Goal: Information Seeking & Learning: Check status

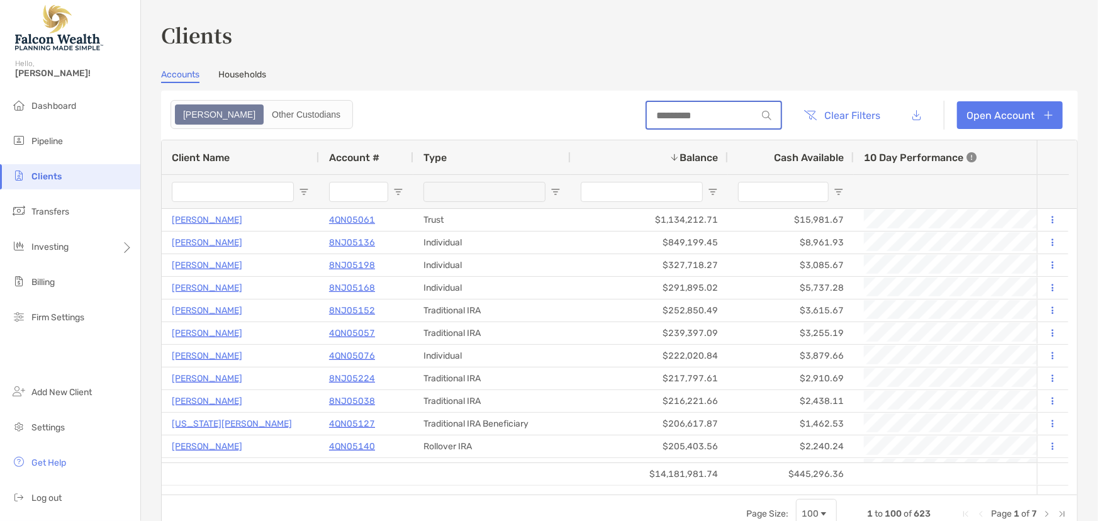
click at [680, 115] on input at bounding box center [702, 115] width 110 height 11
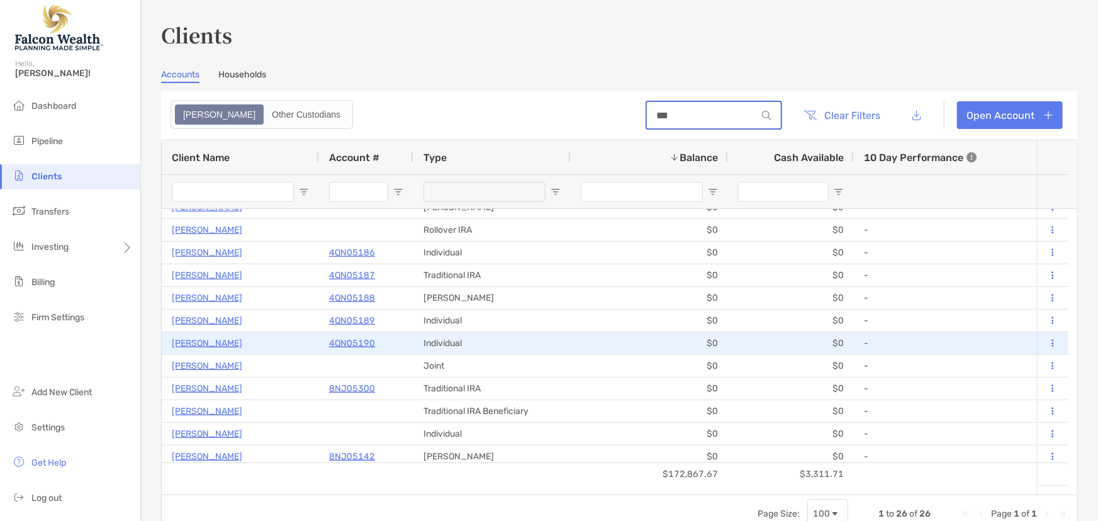
type input "***"
click at [350, 341] on p "4QN05190" at bounding box center [352, 343] width 46 height 16
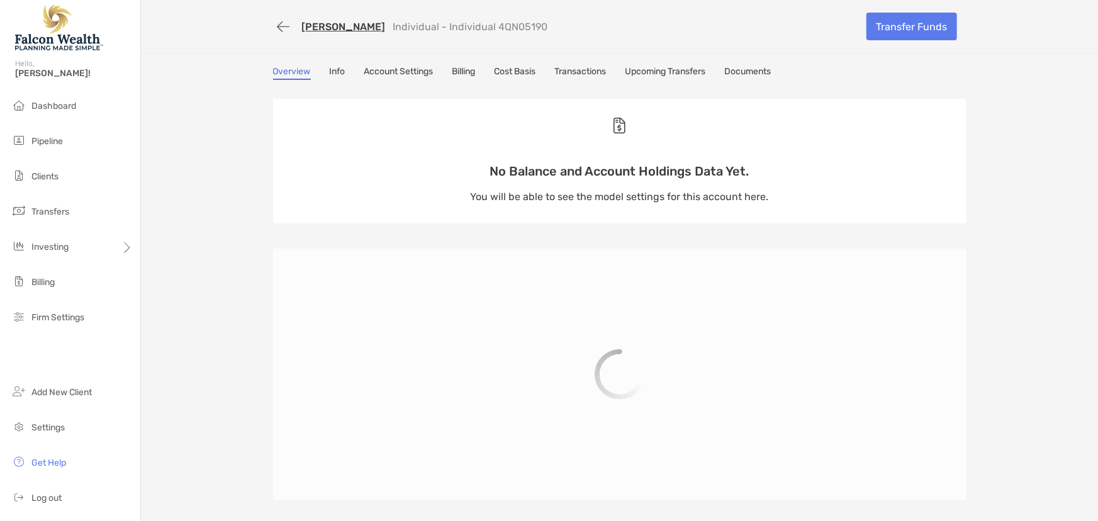
click at [315, 21] on link "[PERSON_NAME]" at bounding box center [344, 27] width 84 height 12
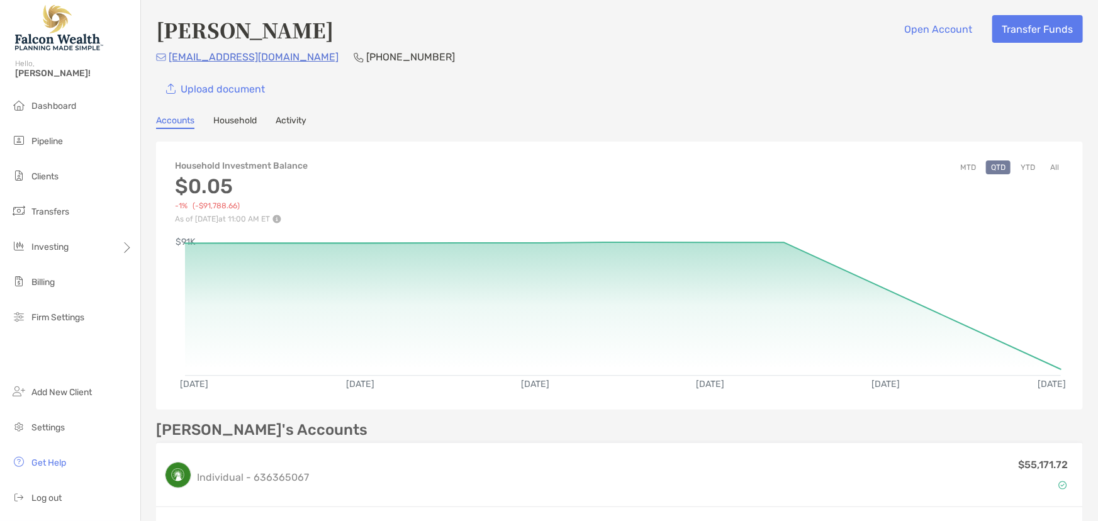
click at [176, 119] on link "Accounts" at bounding box center [175, 122] width 38 height 14
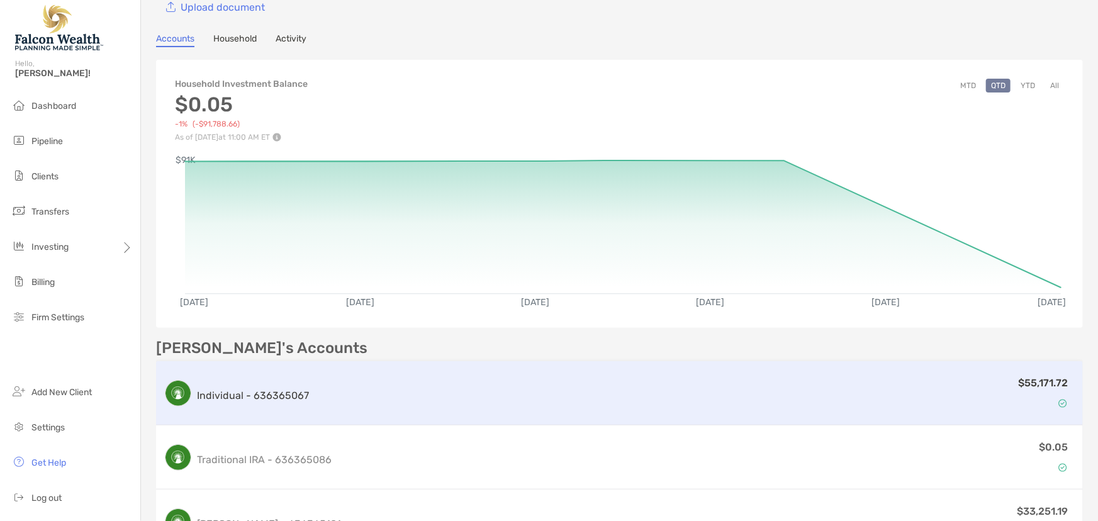
scroll to position [228, 0]
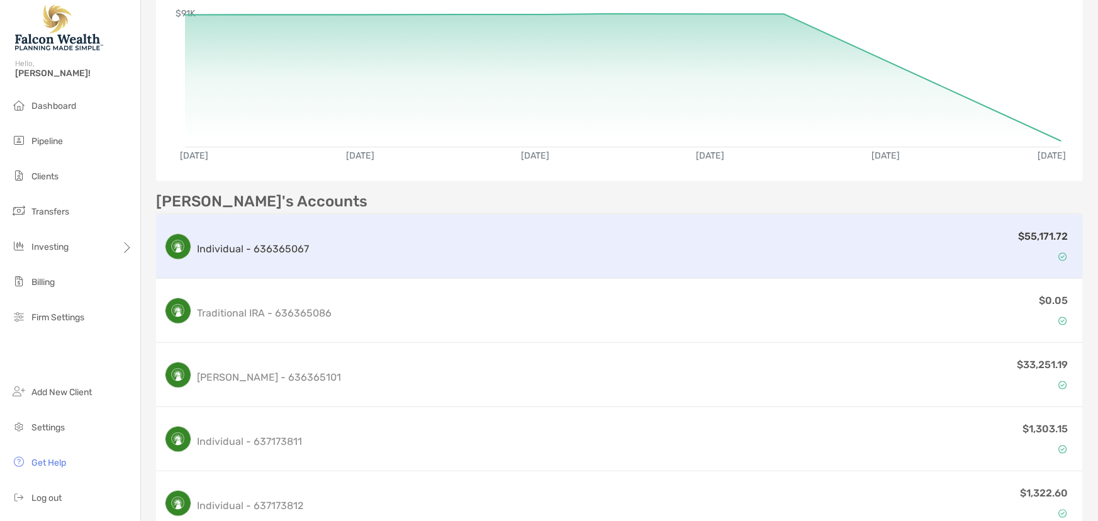
click at [388, 251] on div "$55,171.72" at bounding box center [695, 246] width 762 height 37
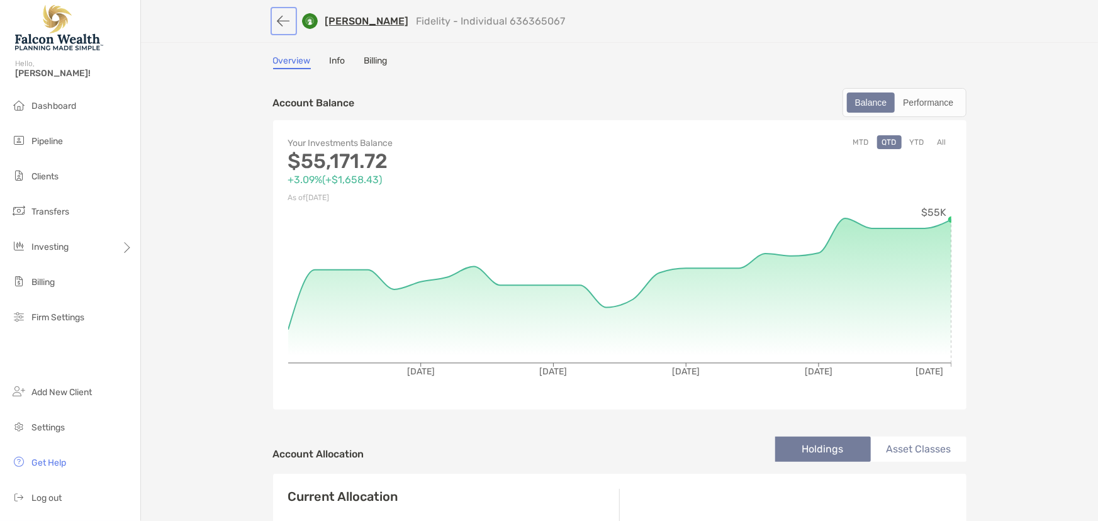
click at [276, 16] on button "button" at bounding box center [283, 20] width 21 height 23
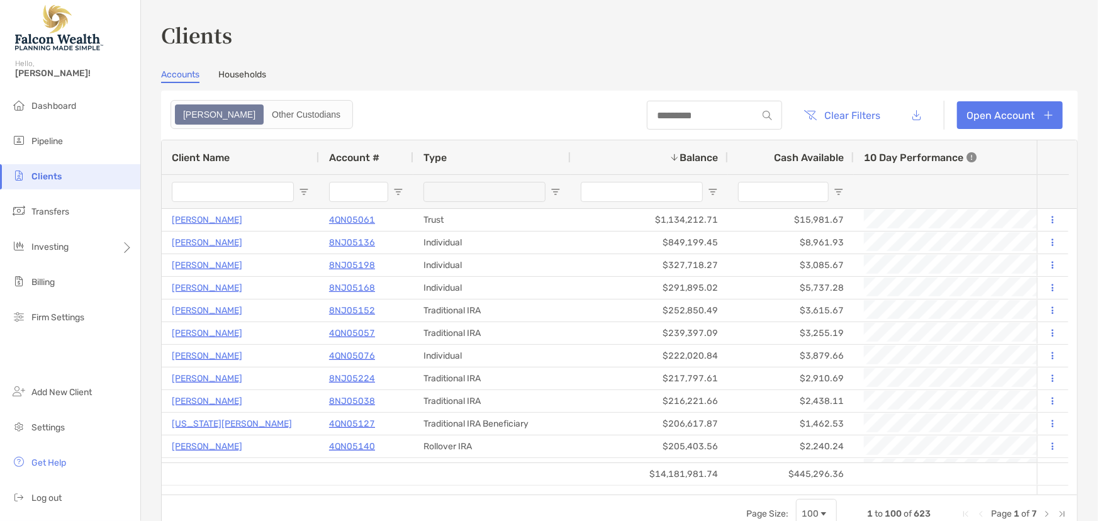
click at [50, 176] on span "Clients" at bounding box center [46, 176] width 30 height 11
click at [55, 176] on span "Clients" at bounding box center [46, 176] width 30 height 11
click at [682, 120] on div at bounding box center [714, 115] width 135 height 29
click at [675, 108] on div at bounding box center [714, 115] width 135 height 29
click at [672, 115] on input at bounding box center [702, 115] width 110 height 11
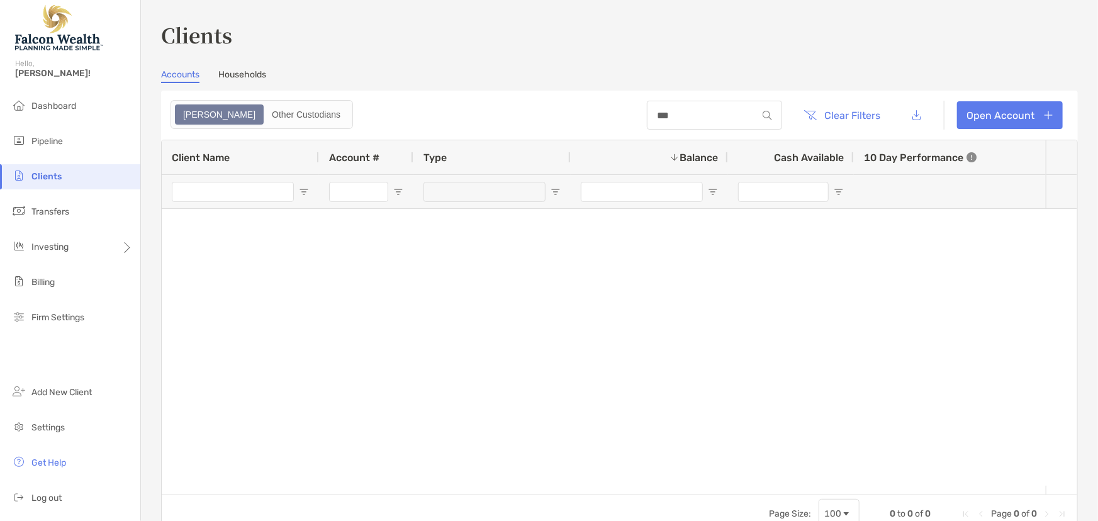
click at [52, 176] on span "Clients" at bounding box center [46, 176] width 30 height 11
click at [662, 115] on input "***" at bounding box center [702, 115] width 110 height 11
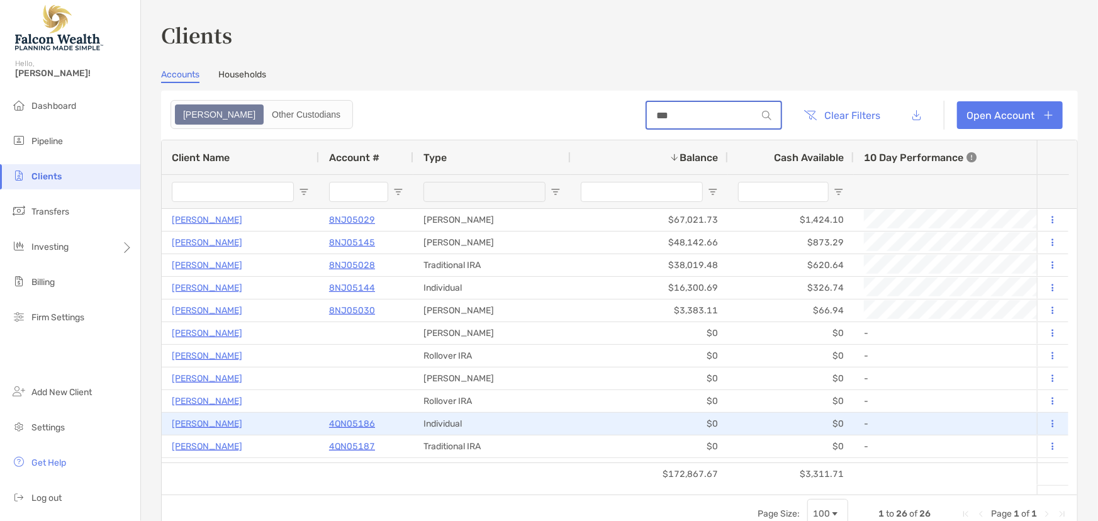
type input "***"
click at [196, 422] on p "[PERSON_NAME]" at bounding box center [207, 424] width 70 height 16
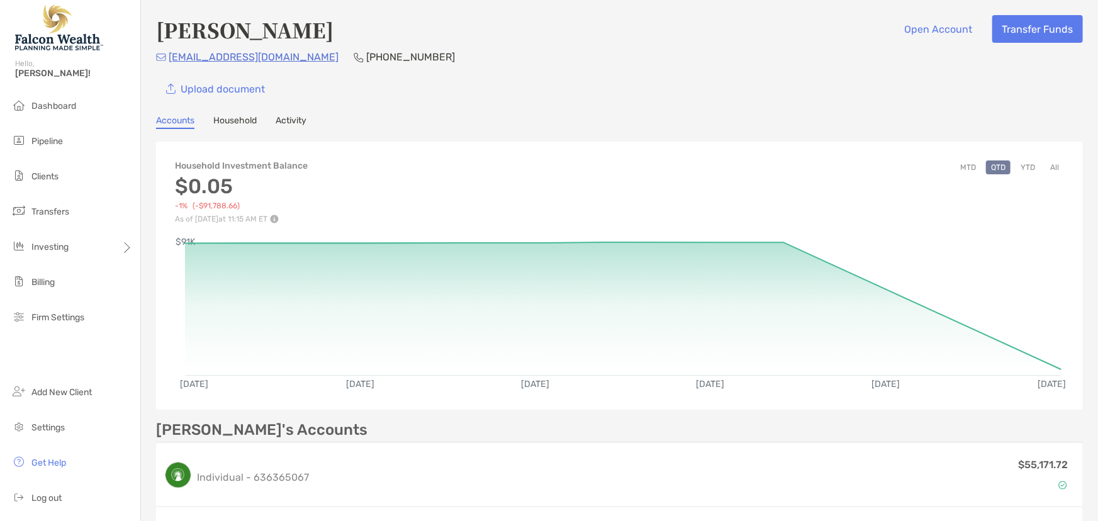
click at [305, 118] on link "Activity" at bounding box center [291, 122] width 31 height 14
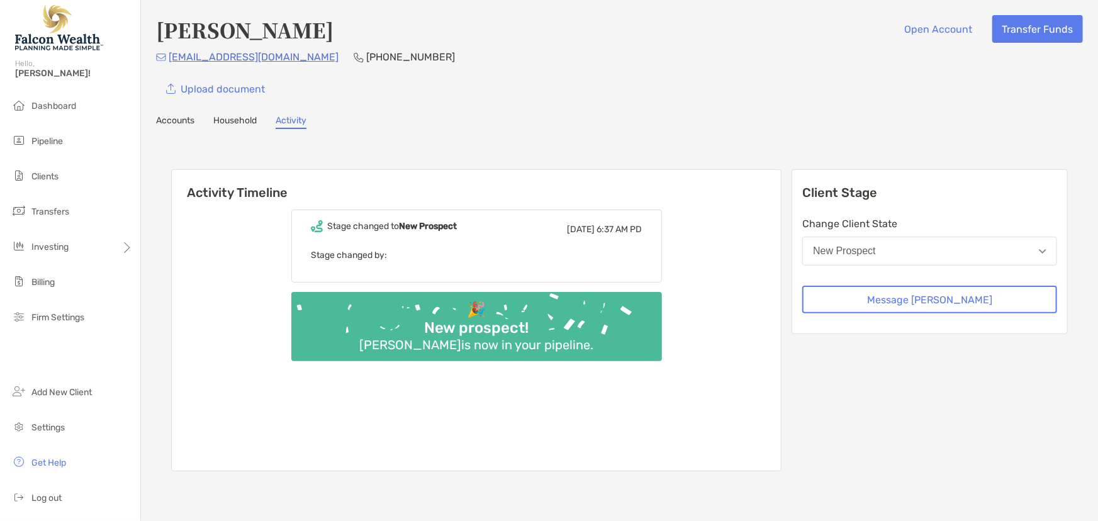
click at [185, 118] on link "Accounts" at bounding box center [175, 122] width 38 height 14
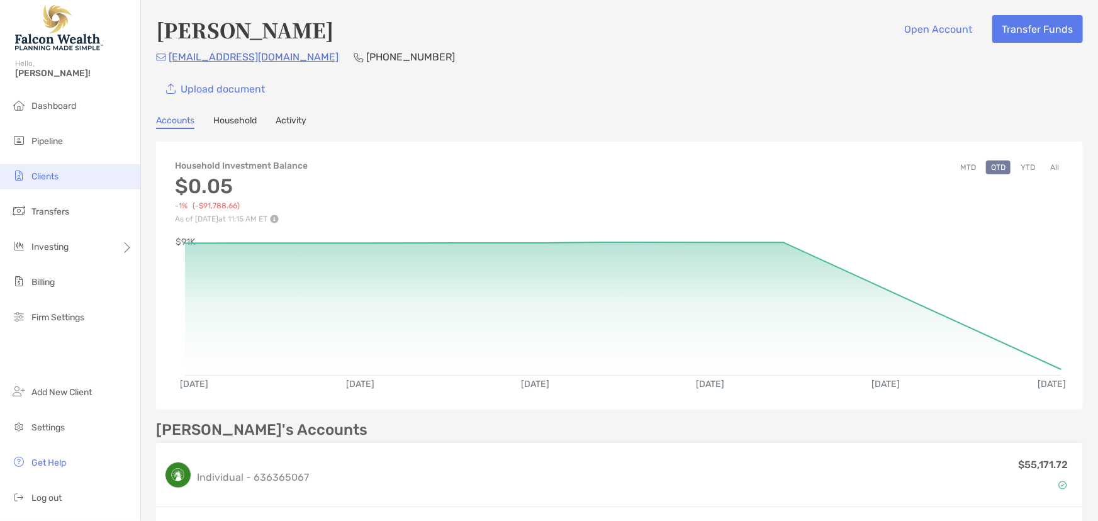
click at [40, 176] on span "Clients" at bounding box center [44, 176] width 27 height 11
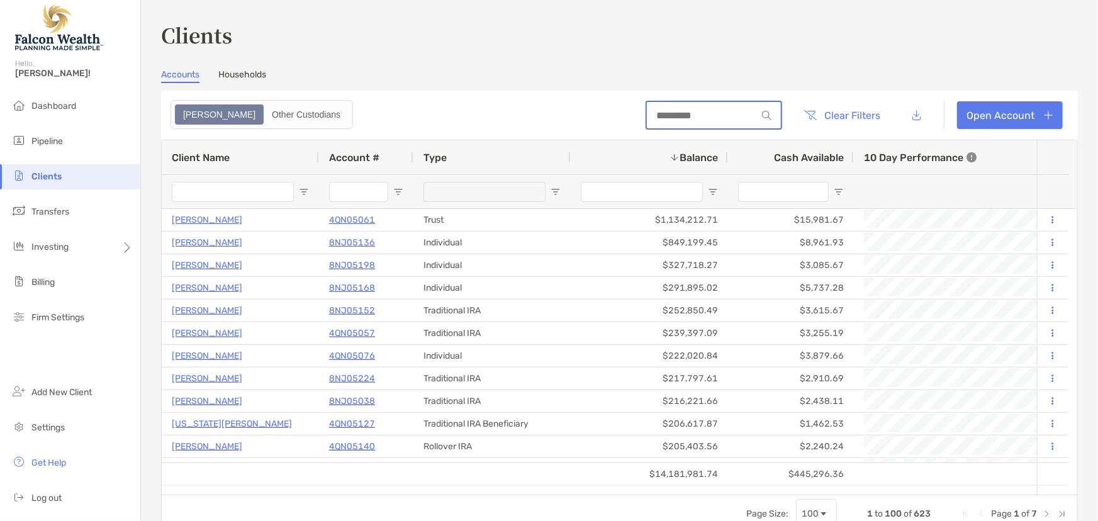
click at [665, 116] on input at bounding box center [702, 115] width 110 height 11
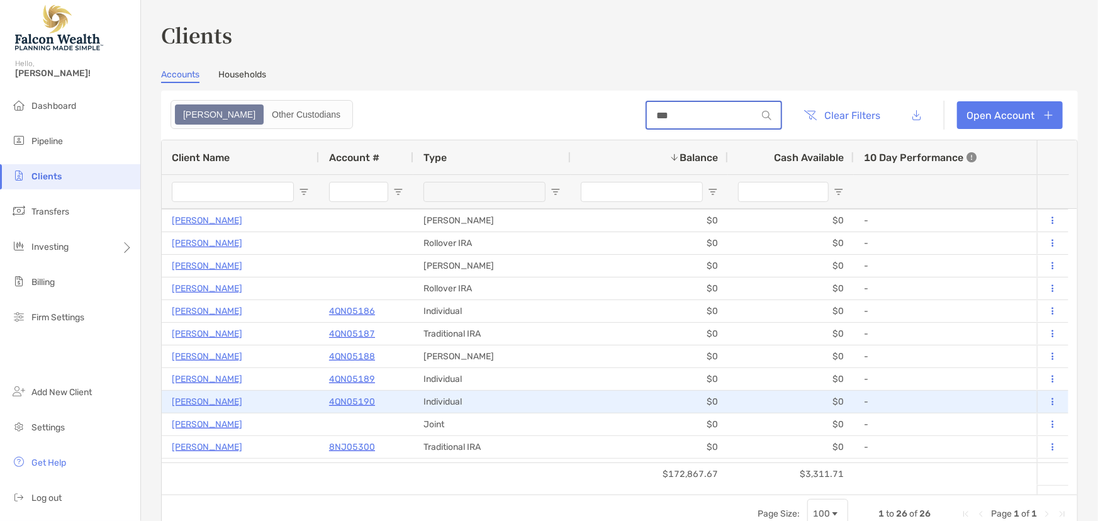
scroll to position [114, 0]
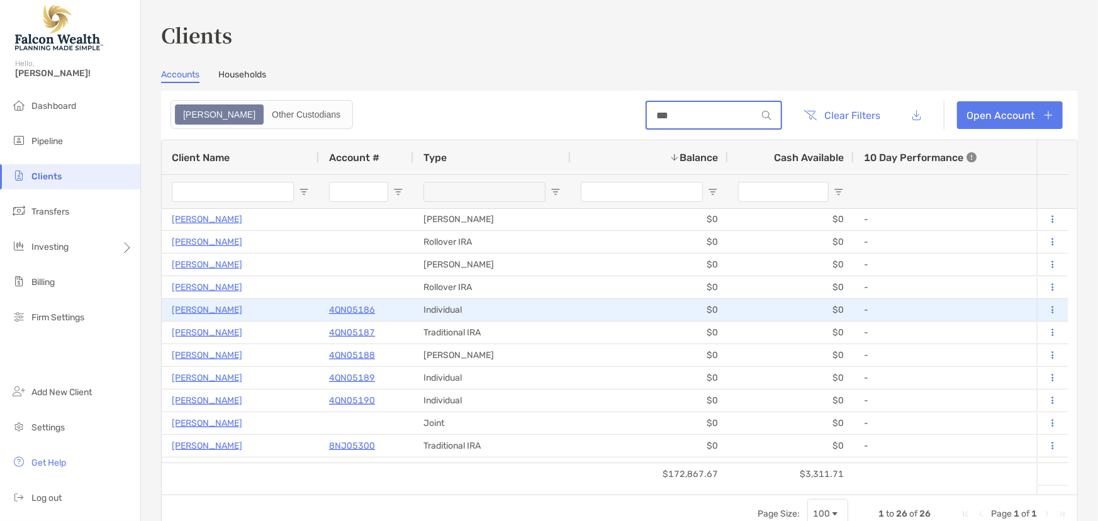
type input "***"
click at [350, 300] on div "4QN05186" at bounding box center [366, 310] width 74 height 21
click at [349, 313] on p "4QN05186" at bounding box center [352, 310] width 46 height 16
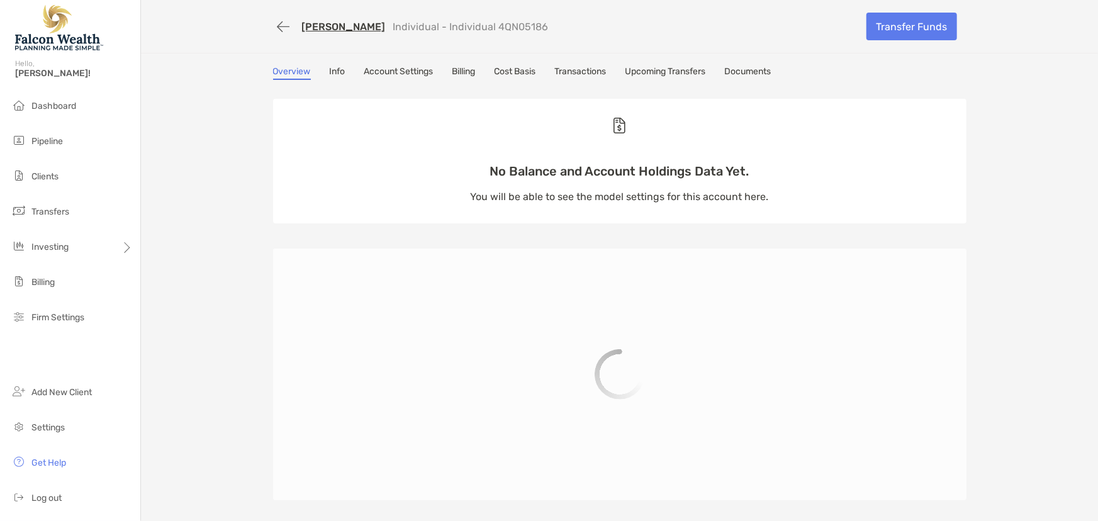
click at [672, 70] on link "Upcoming Transfers" at bounding box center [666, 73] width 81 height 14
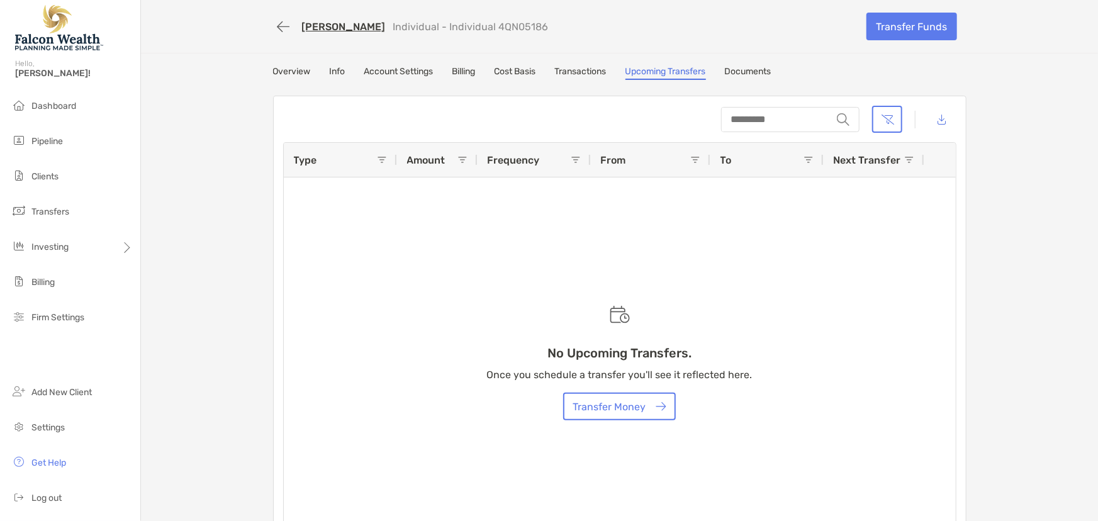
click at [590, 64] on div "[PERSON_NAME] Individual - Individual 4QN05186 Transfer Funds Overview Info Acc…" at bounding box center [619, 274] width 957 height 548
click at [585, 72] on link "Transactions" at bounding box center [581, 73] width 52 height 14
